Goal: Task Accomplishment & Management: Use online tool/utility

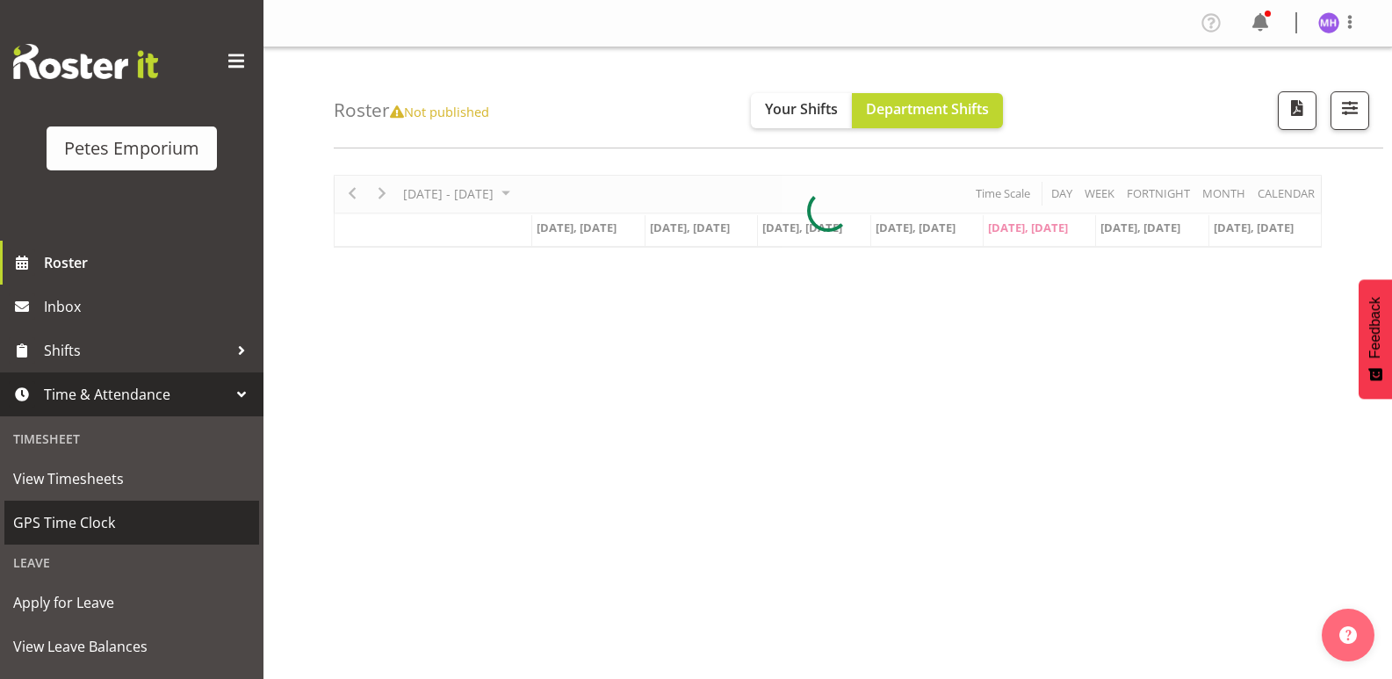
click at [140, 539] on link "GPS Time Clock" at bounding box center [131, 523] width 255 height 44
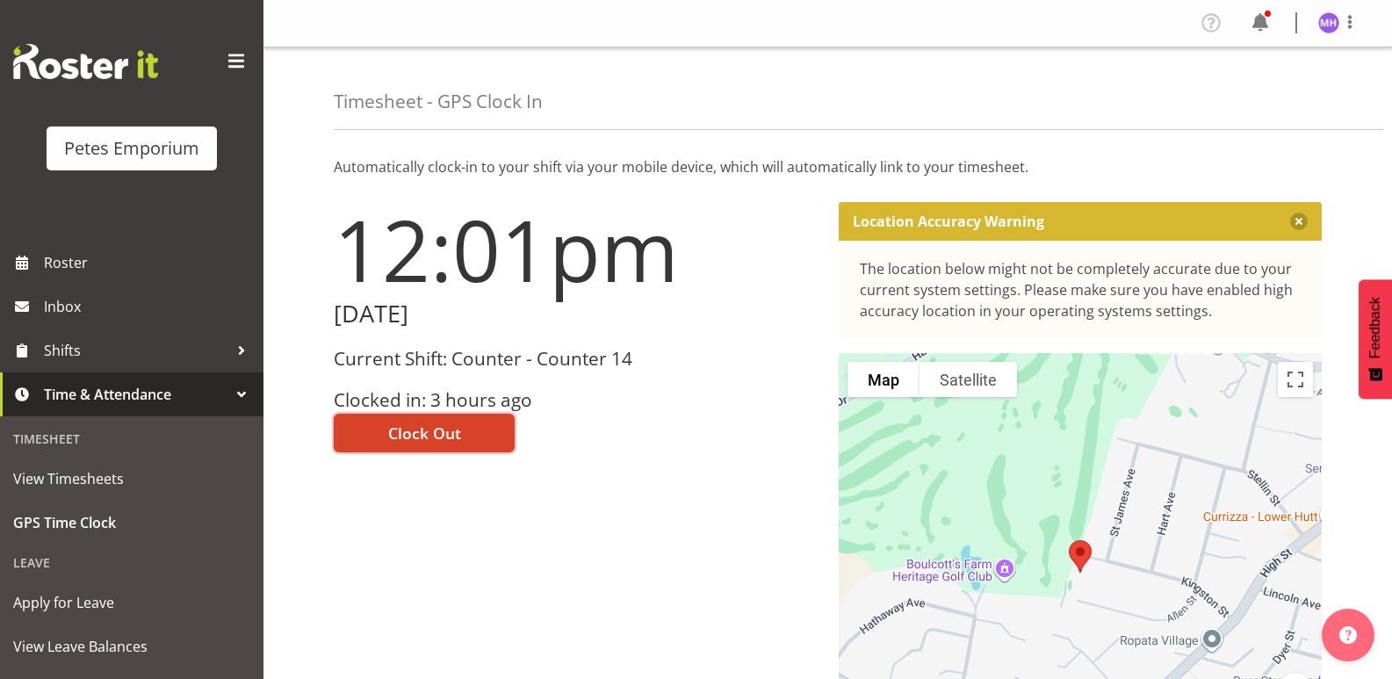
click at [461, 437] on button "Clock Out" at bounding box center [424, 433] width 181 height 39
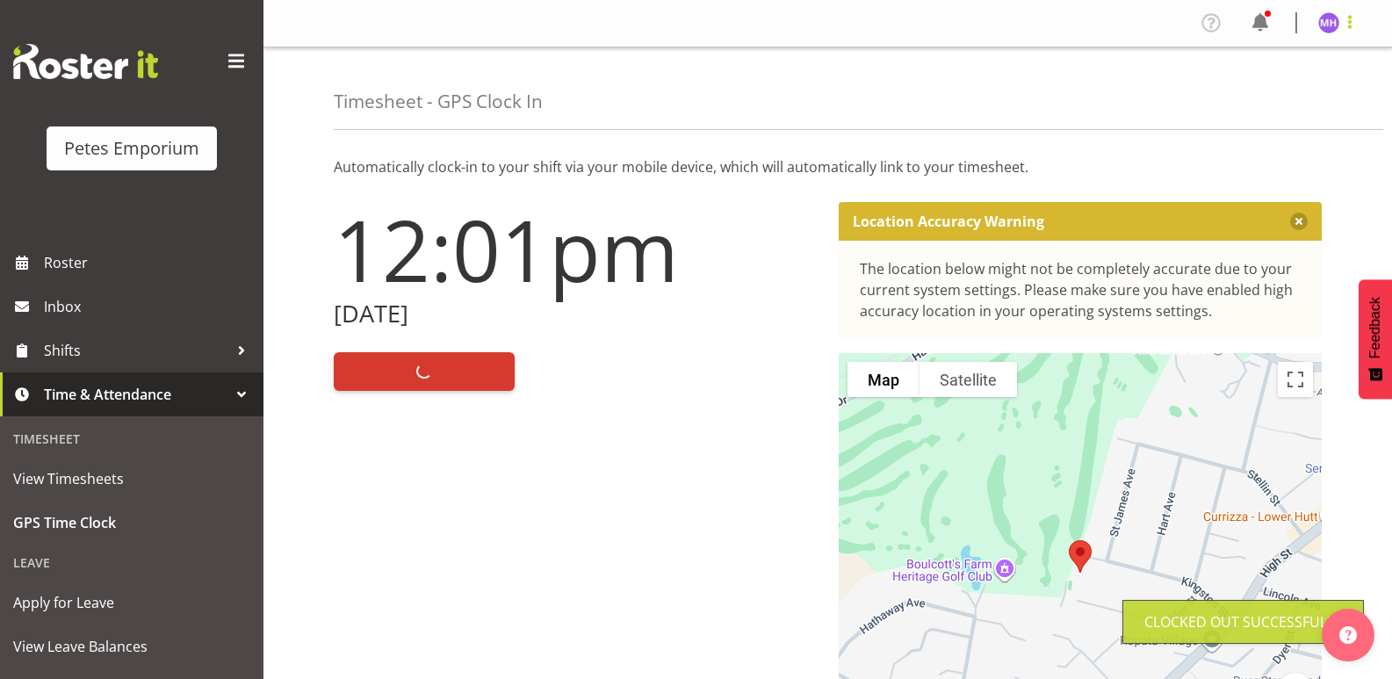
click at [1355, 20] on span at bounding box center [1350, 21] width 21 height 21
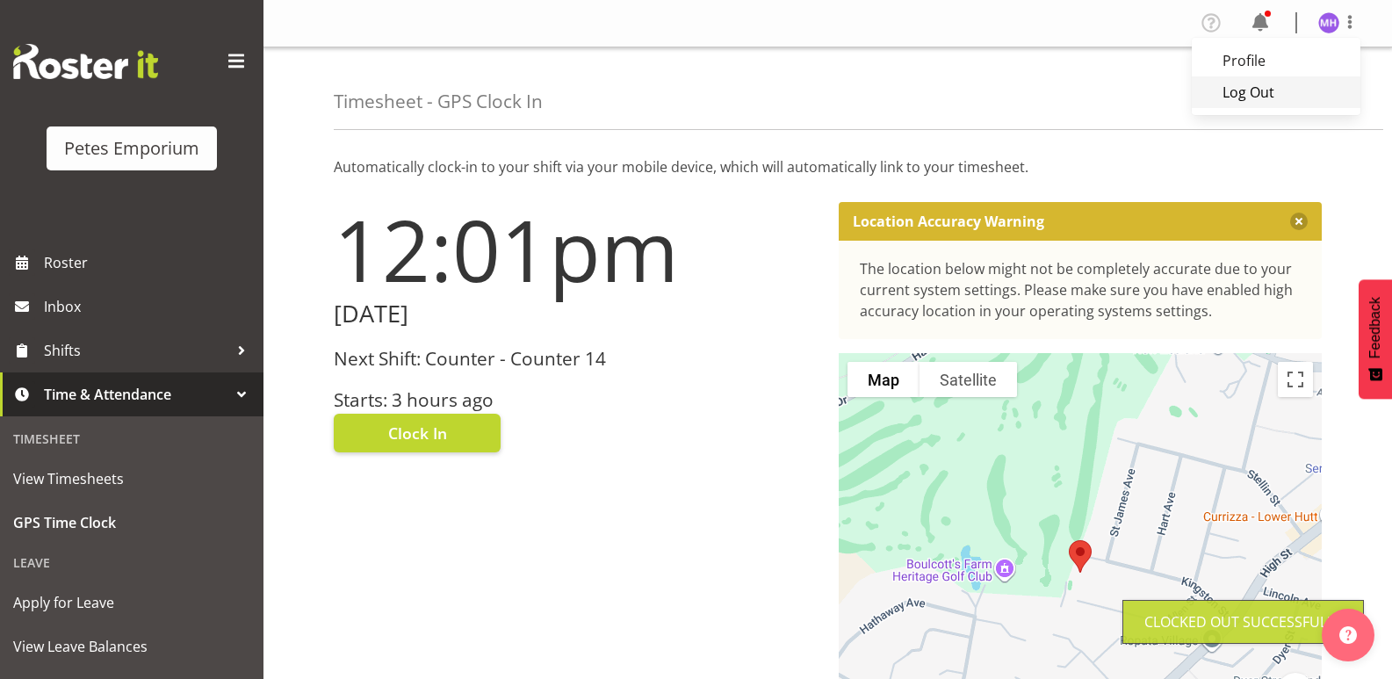
click at [1306, 92] on link "Log Out" at bounding box center [1276, 92] width 169 height 32
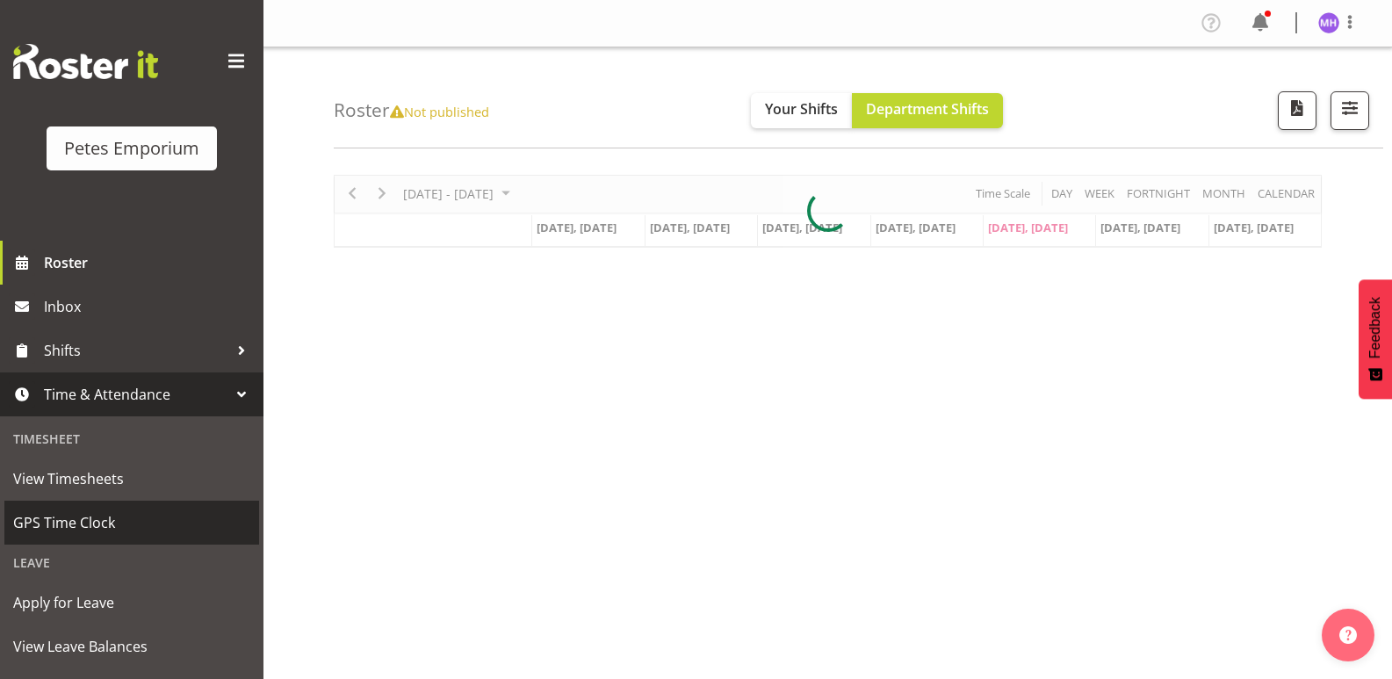
click at [126, 527] on span "GPS Time Clock" at bounding box center [131, 522] width 237 height 26
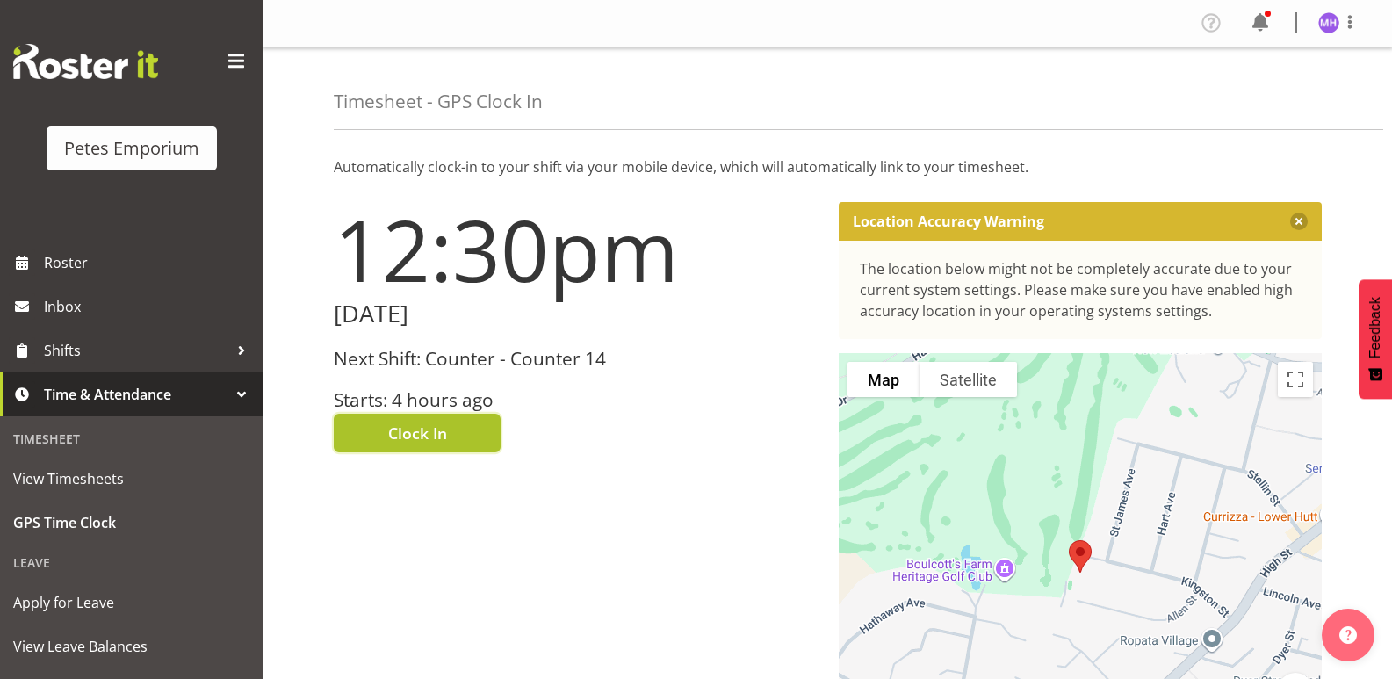
click at [446, 433] on span "Clock In" at bounding box center [417, 433] width 59 height 23
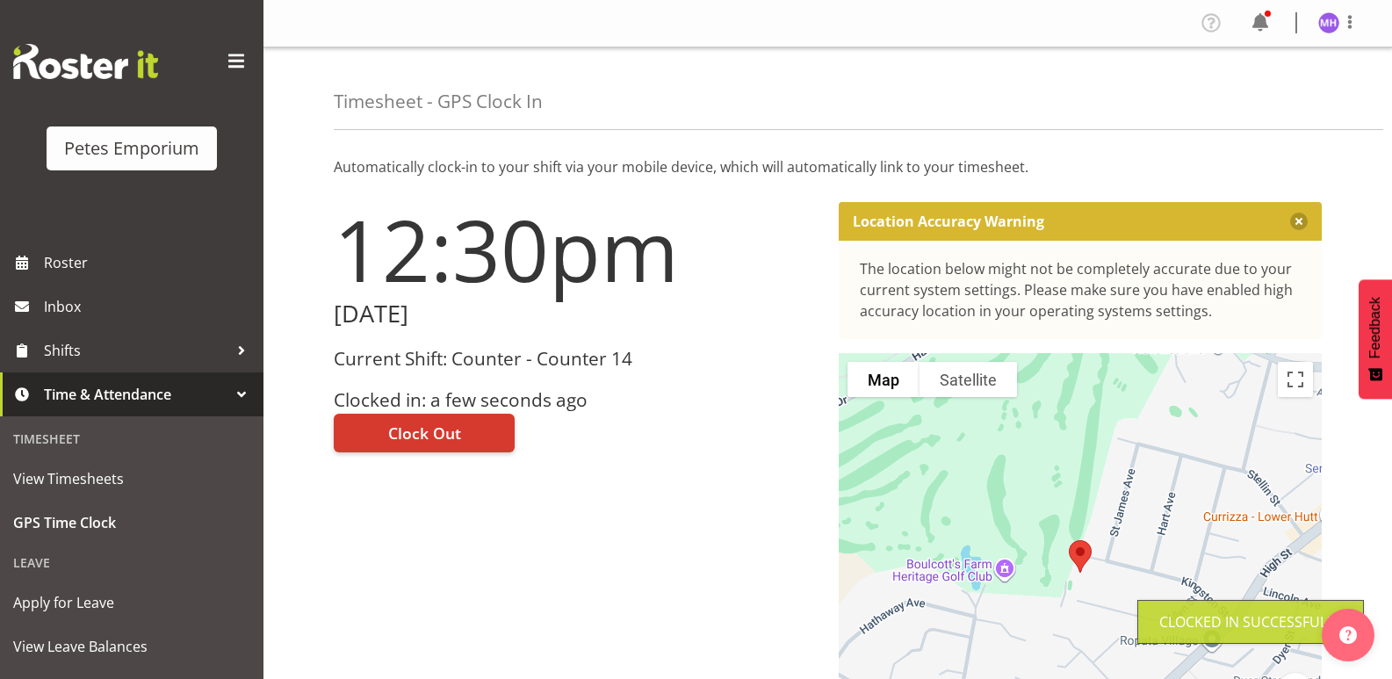
click at [1323, 22] on img at bounding box center [1329, 22] width 21 height 21
click at [1266, 90] on link "Log Out" at bounding box center [1276, 92] width 169 height 32
